Goal: Task Accomplishment & Management: Manage account settings

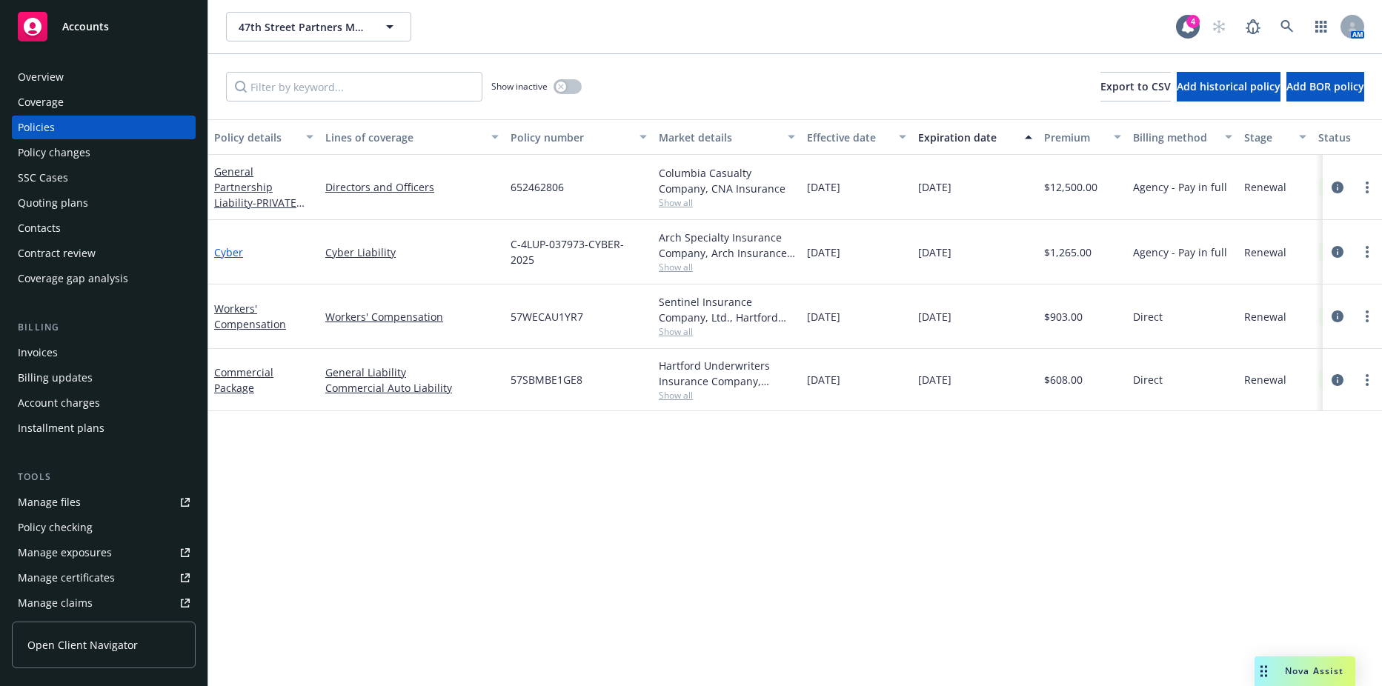
click at [232, 257] on link "Cyber" at bounding box center [228, 252] width 29 height 14
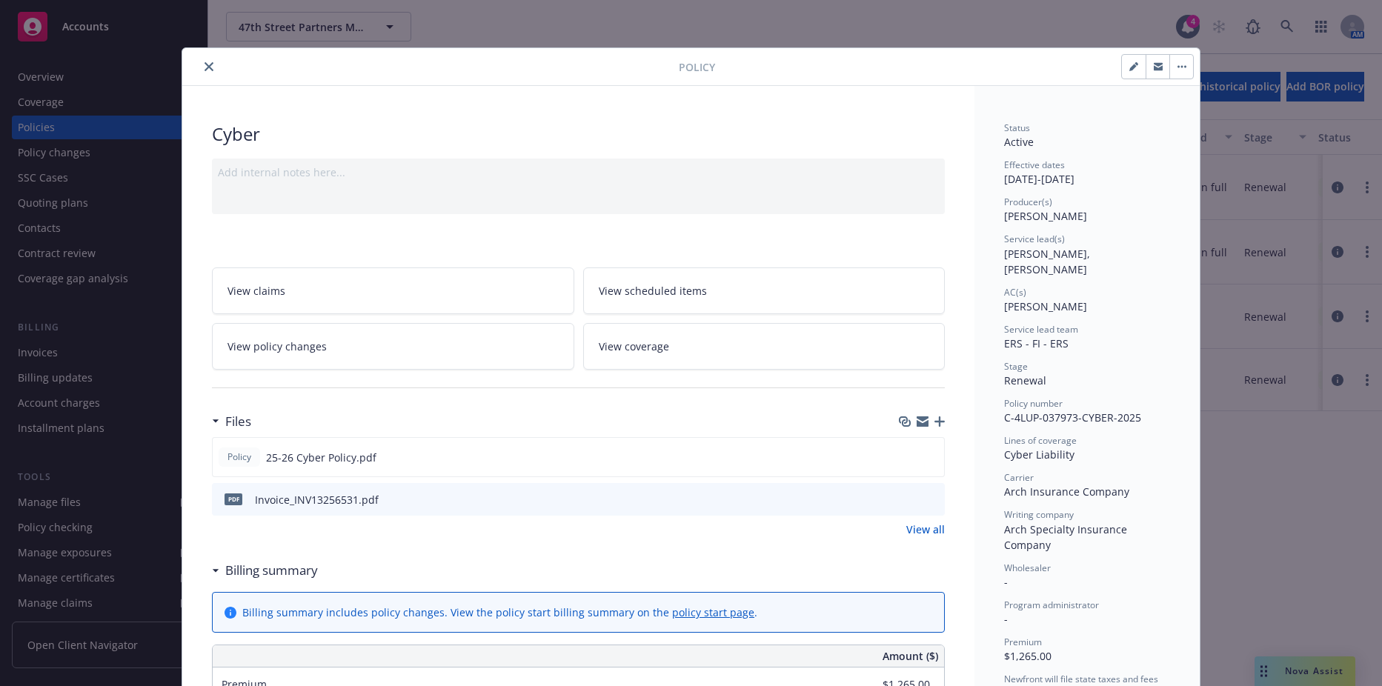
click at [1129, 65] on icon "button" at bounding box center [1133, 66] width 9 height 9
select select "RENEWAL"
select select "12"
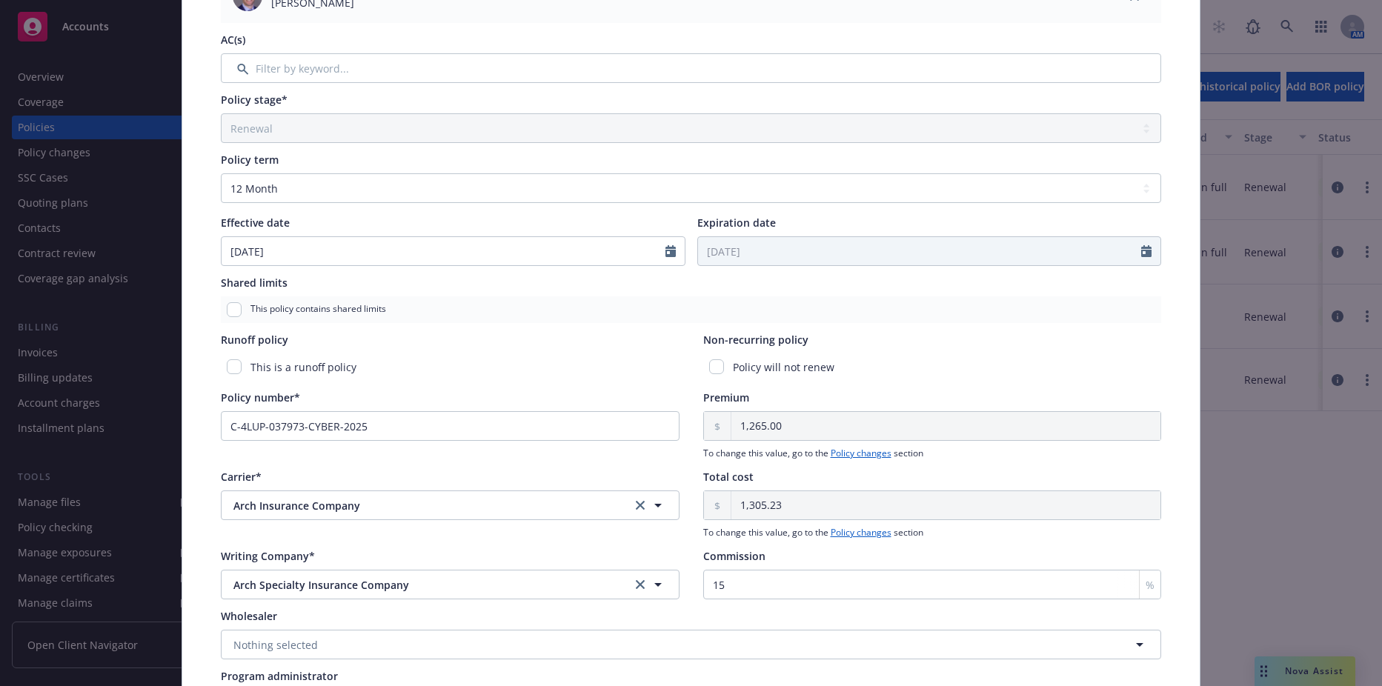
scroll to position [590, 0]
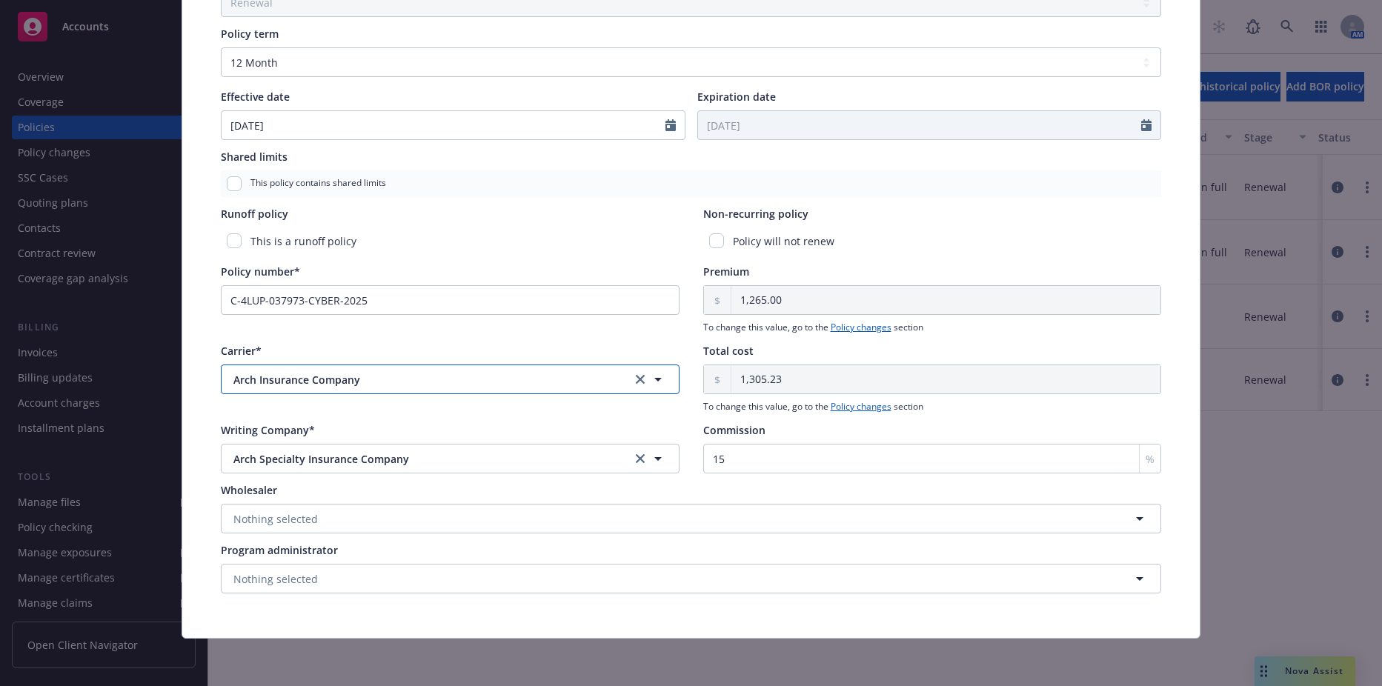
click at [500, 378] on span "Arch Insurance Company" at bounding box center [419, 380] width 373 height 16
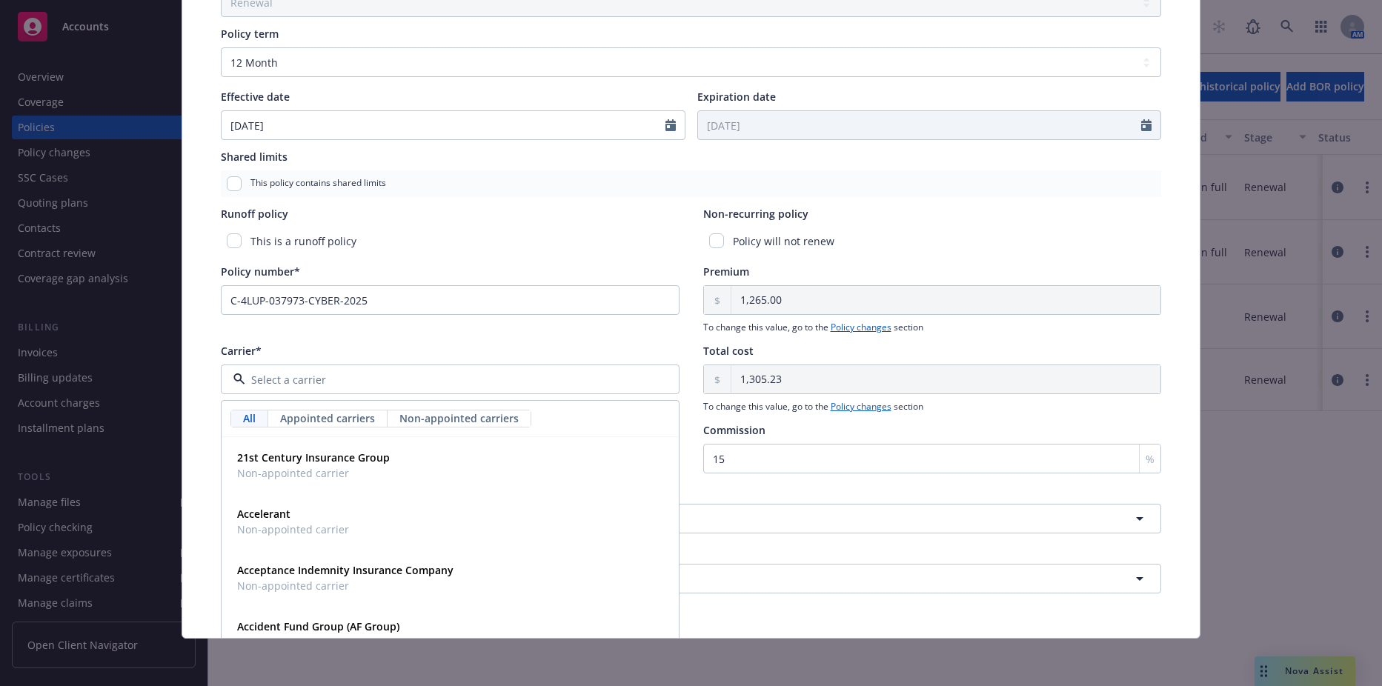
click at [500, 378] on input at bounding box center [447, 380] width 404 height 16
click at [752, 505] on button "Nothing selected" at bounding box center [691, 519] width 940 height 30
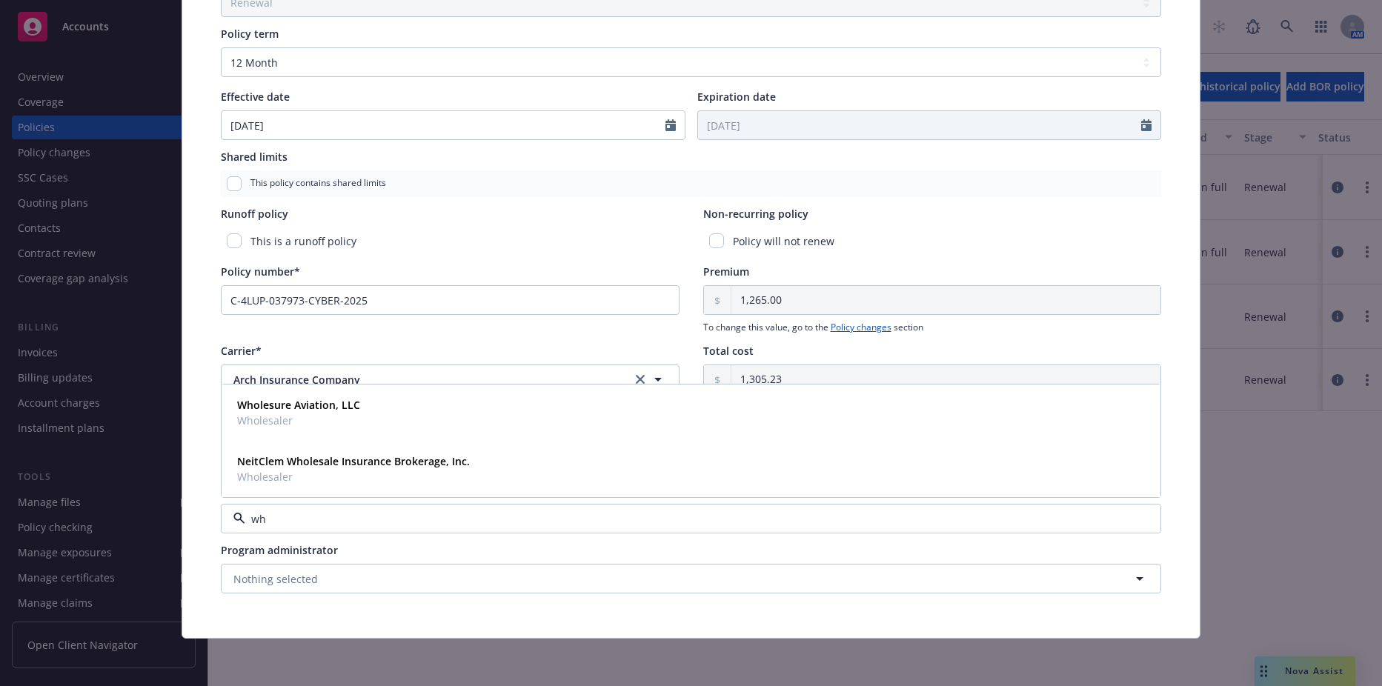
type input "w"
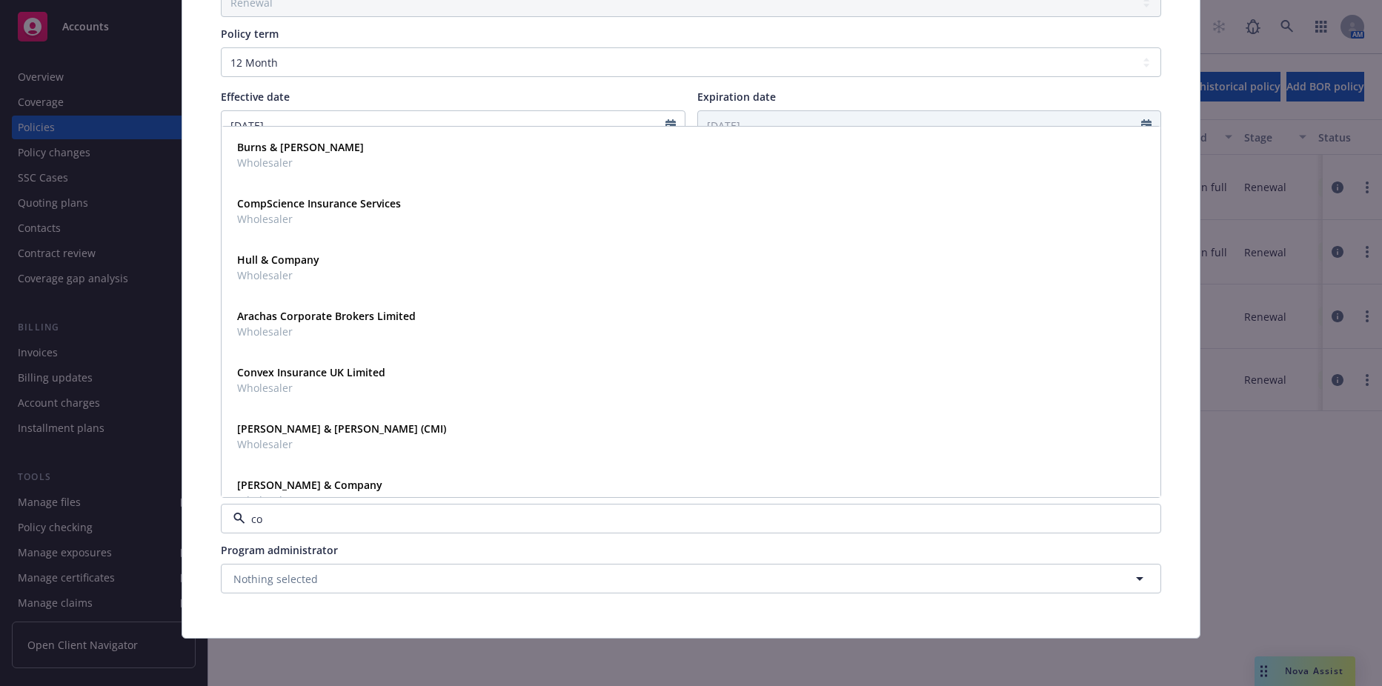
type input "c"
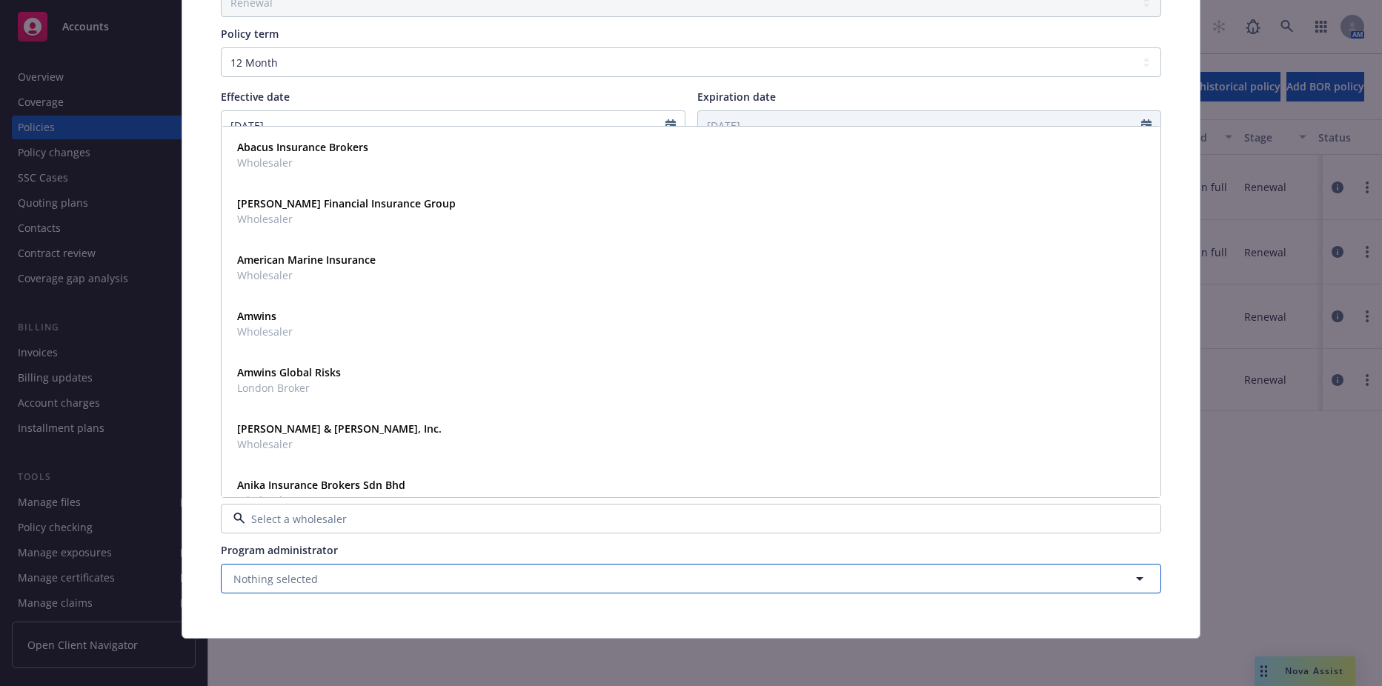
click at [736, 578] on button "Nothing selected" at bounding box center [691, 579] width 940 height 30
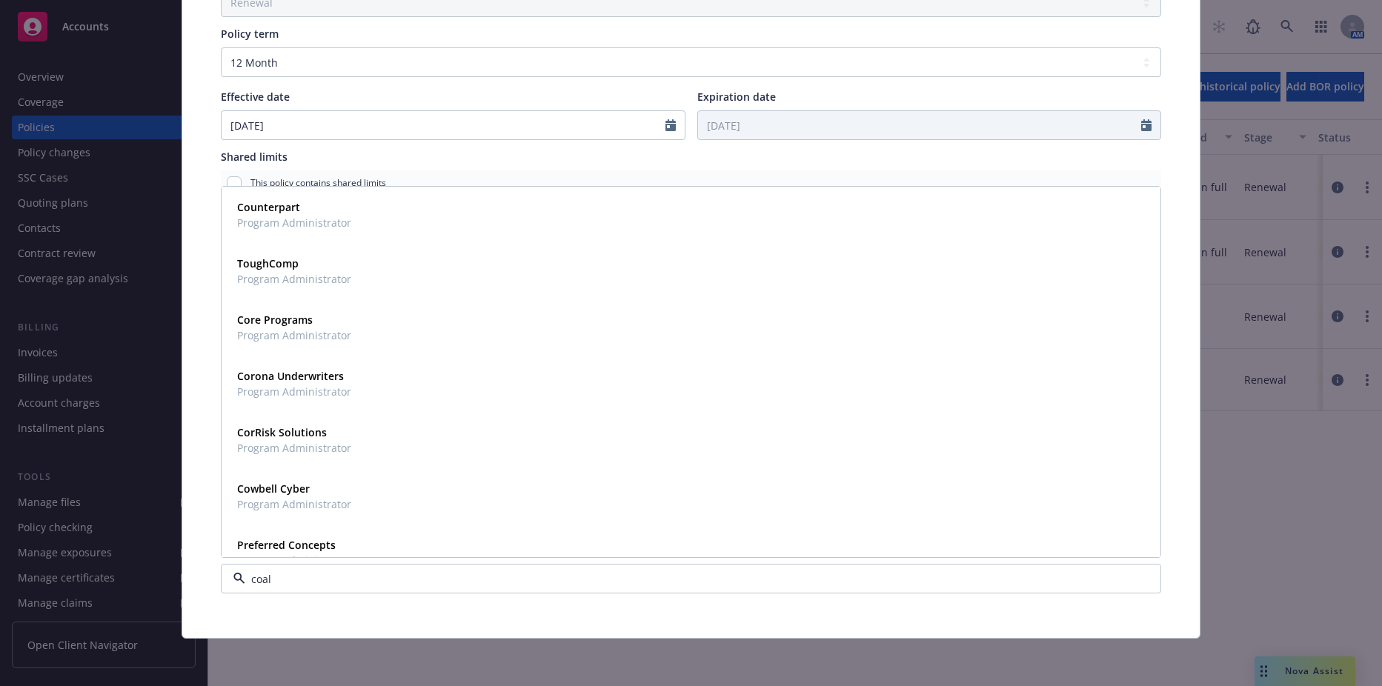
type input "coali"
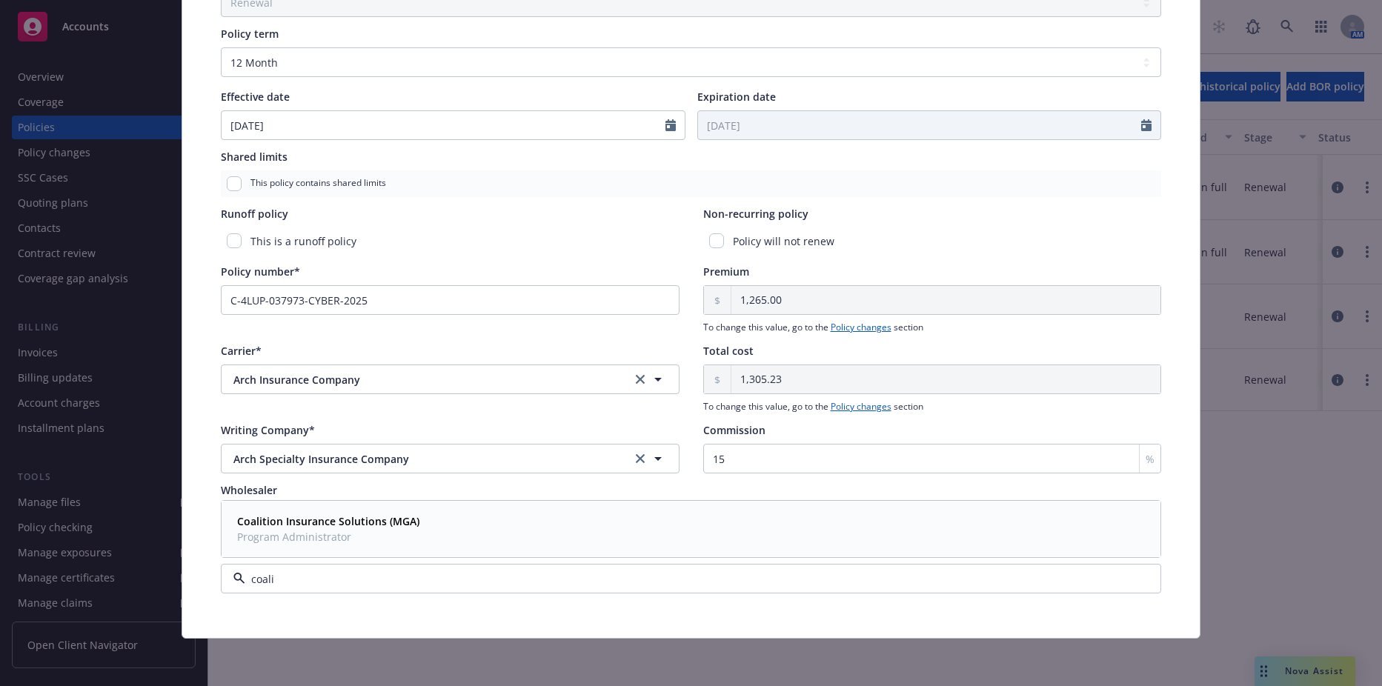
click at [679, 508] on div "Coalition Insurance Solutions (MGA) Program Administrator" at bounding box center [690, 529] width 937 height 55
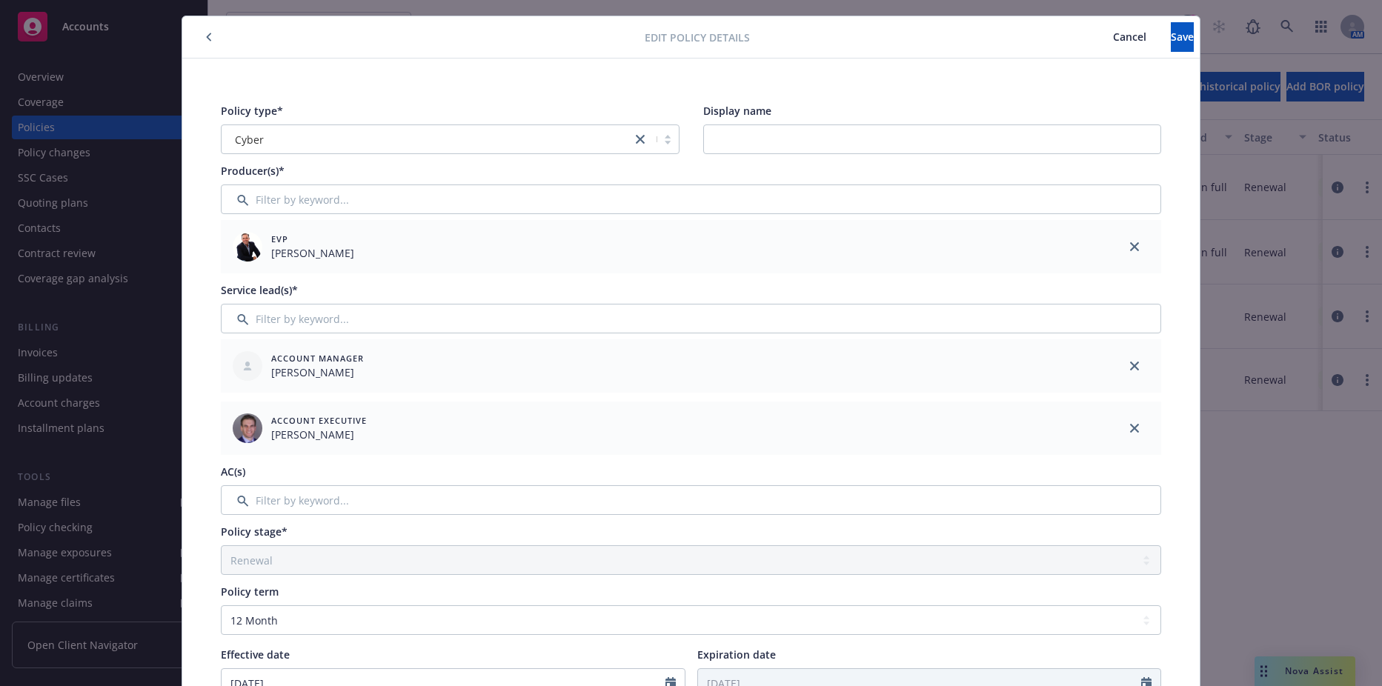
scroll to position [0, 0]
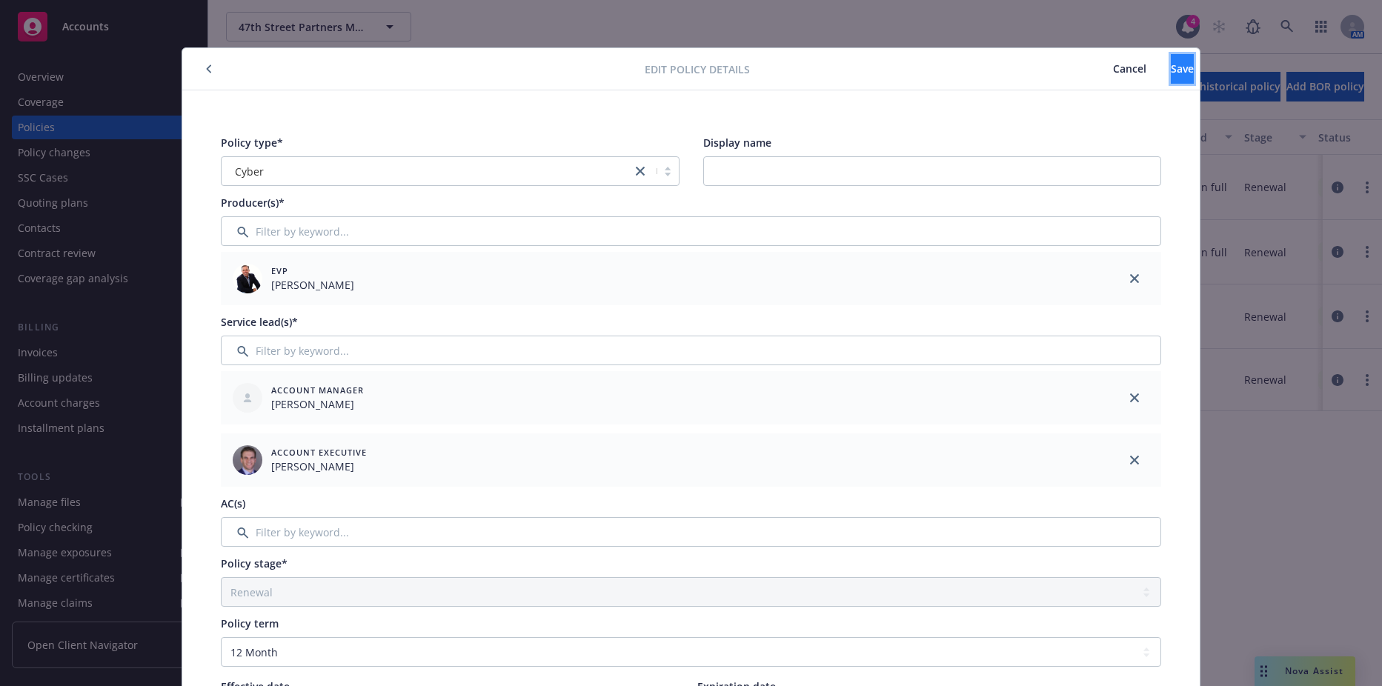
click at [1171, 73] on span "Save" at bounding box center [1182, 68] width 23 height 14
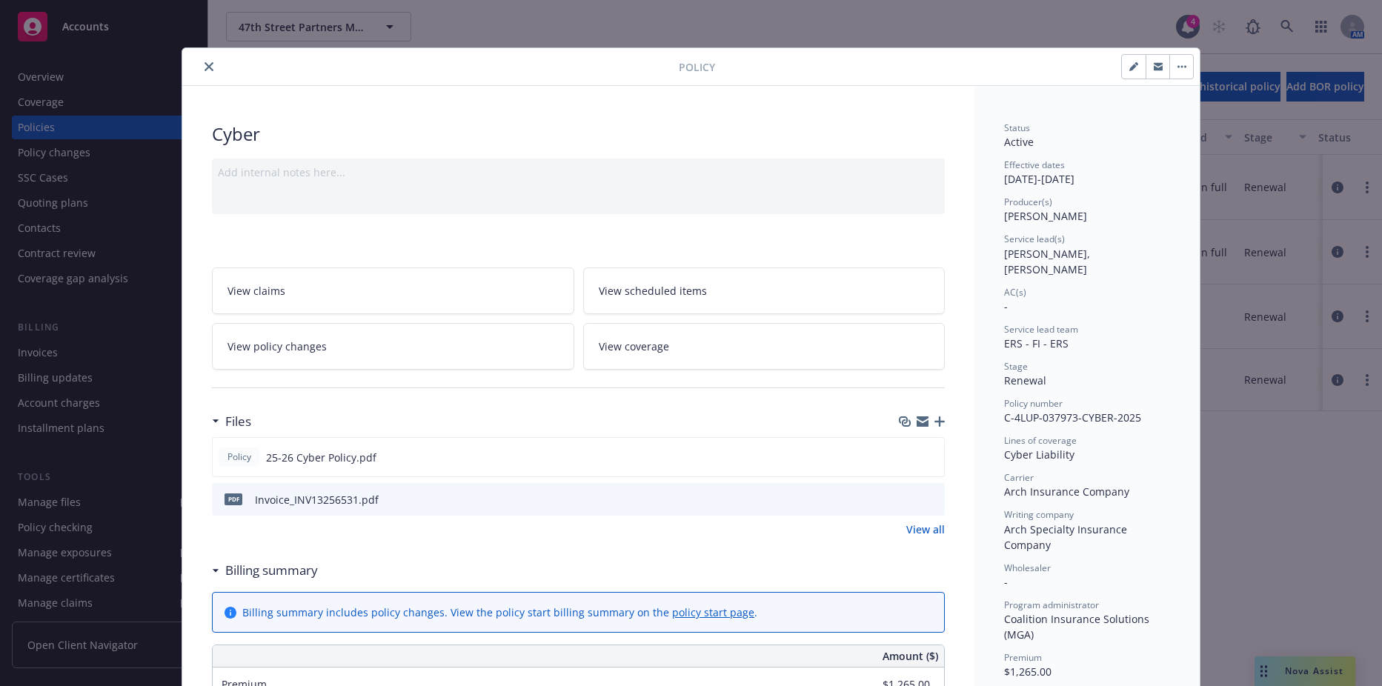
click at [205, 67] on icon "close" at bounding box center [208, 66] width 9 height 9
